Goal: Information Seeking & Learning: Learn about a topic

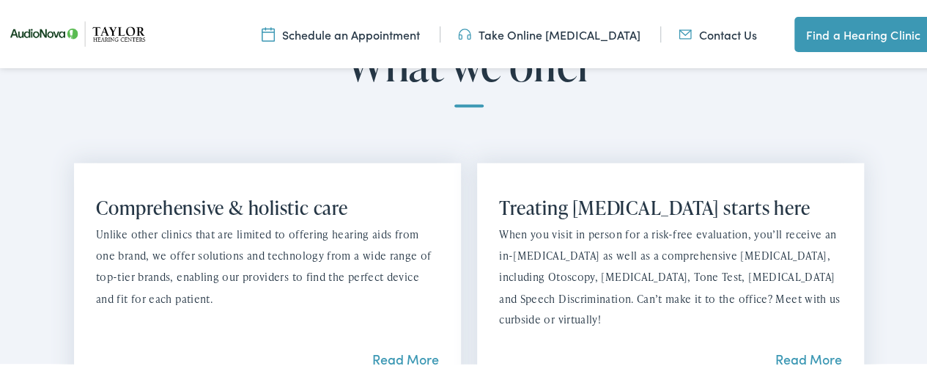
scroll to position [1173, 0]
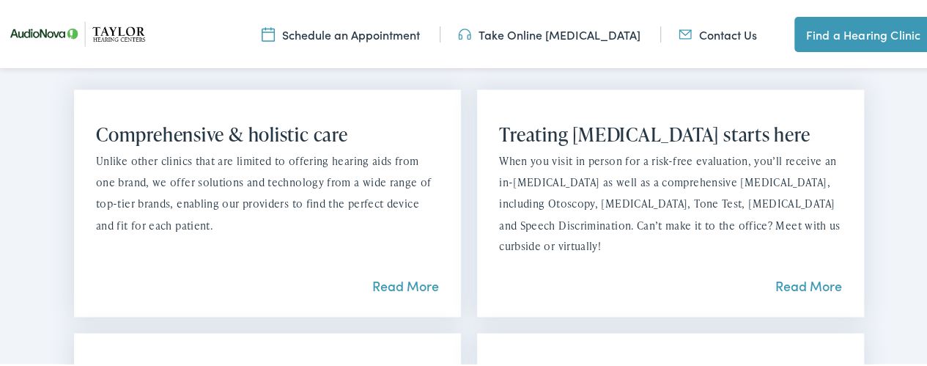
click at [788, 273] on link "Read More" at bounding box center [809, 282] width 67 height 18
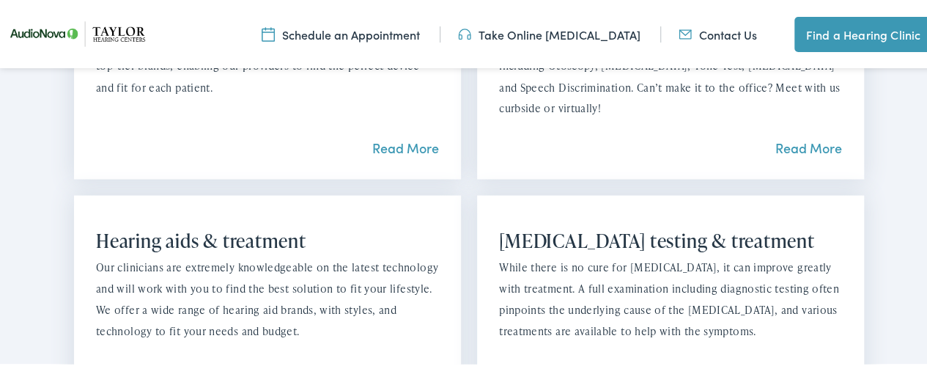
scroll to position [1384, 0]
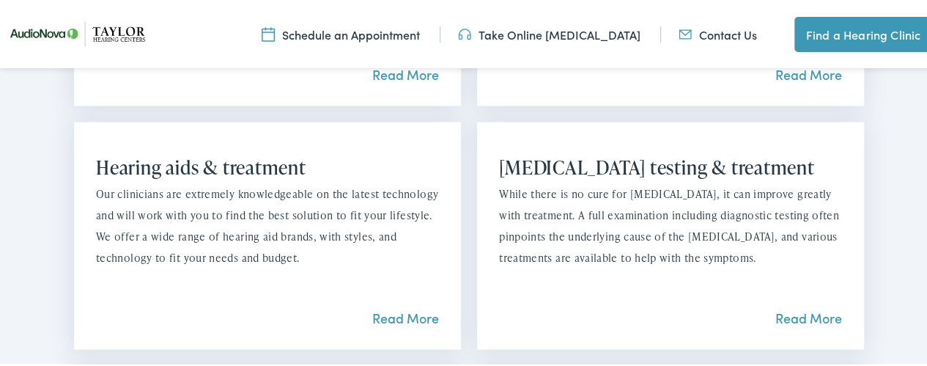
click at [787, 306] on link "Read More" at bounding box center [809, 315] width 67 height 18
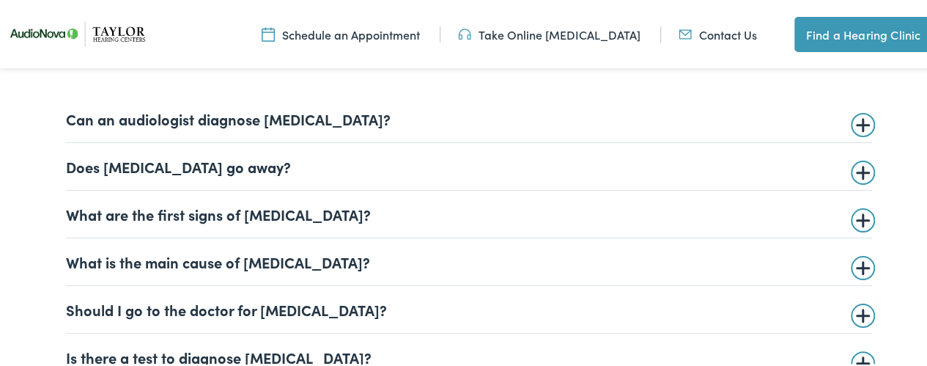
scroll to position [3373, 0]
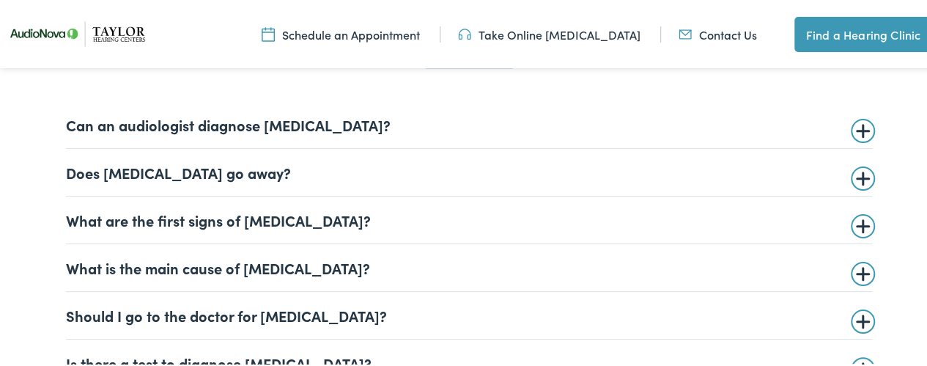
click at [857, 271] on summary "What is the main cause of [MEDICAL_DATA]?" at bounding box center [469, 266] width 806 height 18
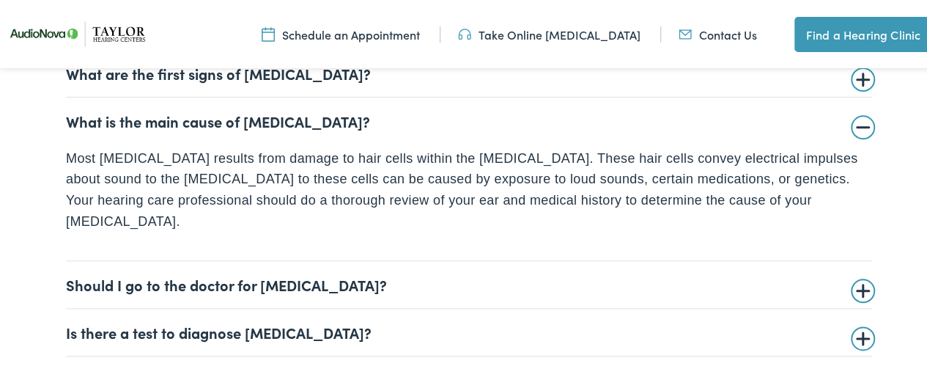
scroll to position [3592, 0]
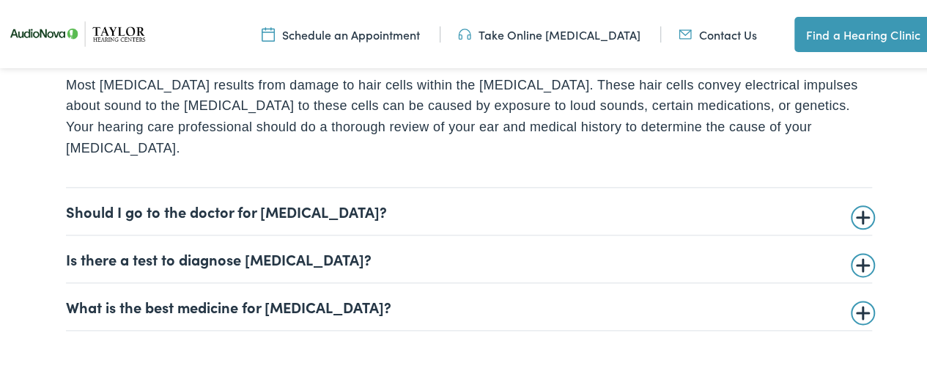
click at [853, 200] on summary "Should I go to the doctor for [MEDICAL_DATA]?" at bounding box center [469, 209] width 806 height 18
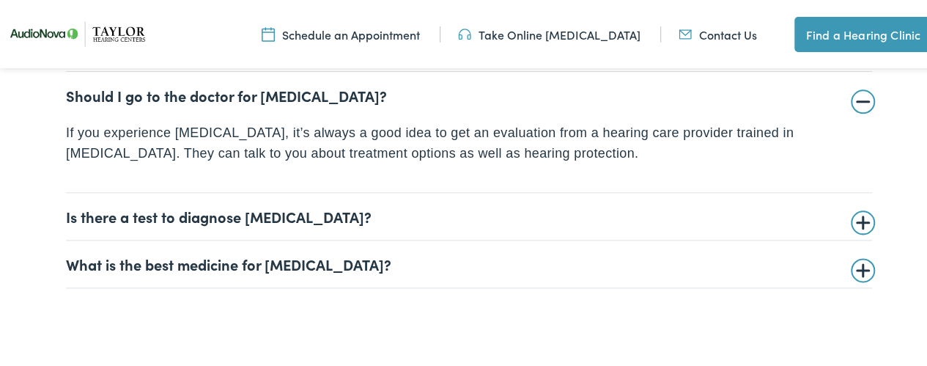
click at [853, 220] on summary "Is there a test to diagnose [MEDICAL_DATA]?" at bounding box center [469, 214] width 806 height 18
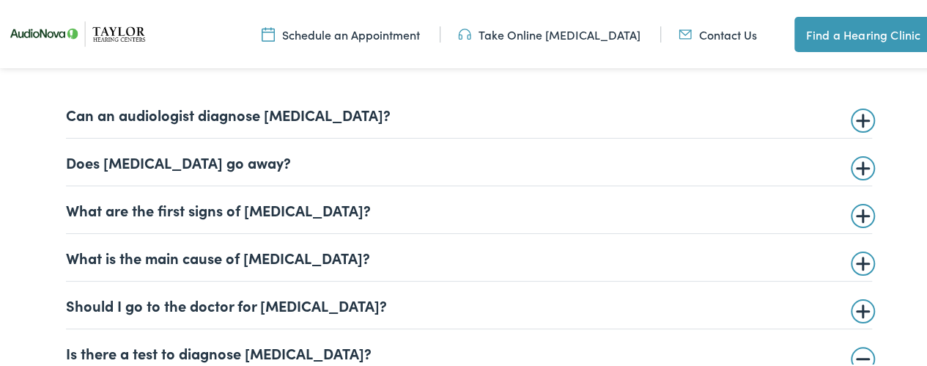
scroll to position [3299, 0]
